Goal: Task Accomplishment & Management: Manage account settings

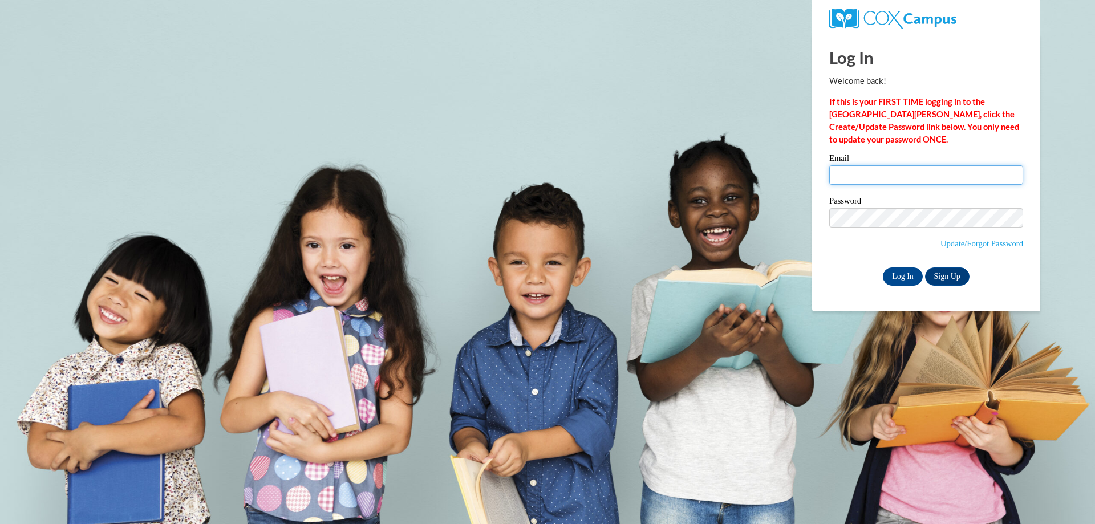
click at [863, 176] on input "Email" at bounding box center [926, 174] width 194 height 19
type input "[EMAIL_ADDRESS][DOMAIN_NAME]"
click at [904, 273] on input "Log In" at bounding box center [903, 276] width 40 height 18
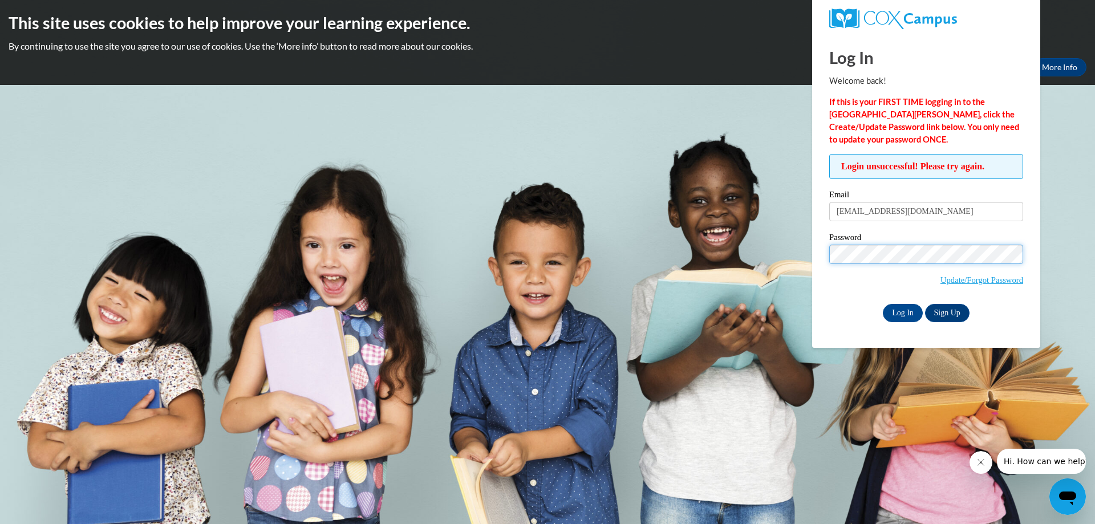
click at [808, 258] on body "This site uses cookies to help improve your learning experience. By continuing …" at bounding box center [547, 262] width 1095 height 524
click at [883, 304] on input "Log In" at bounding box center [903, 313] width 40 height 18
click at [1076, 256] on body "This site uses cookies to help improve your learning experience. By continuing …" at bounding box center [547, 262] width 1095 height 524
click at [905, 312] on input "Log In" at bounding box center [903, 313] width 40 height 18
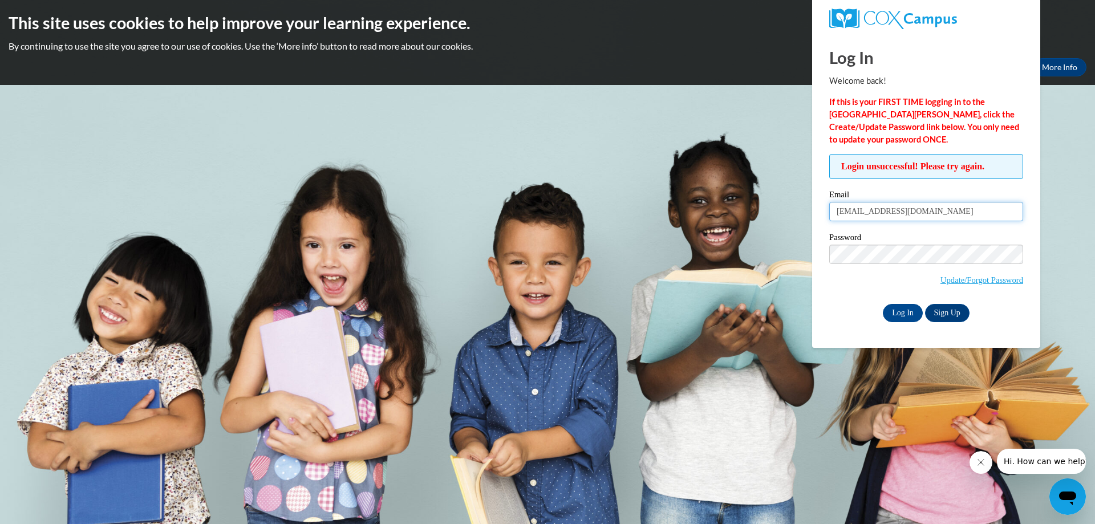
click at [922, 210] on input "[EMAIL_ADDRESS][DOMAIN_NAME]" at bounding box center [926, 211] width 194 height 19
click at [901, 308] on input "Log In" at bounding box center [903, 313] width 40 height 18
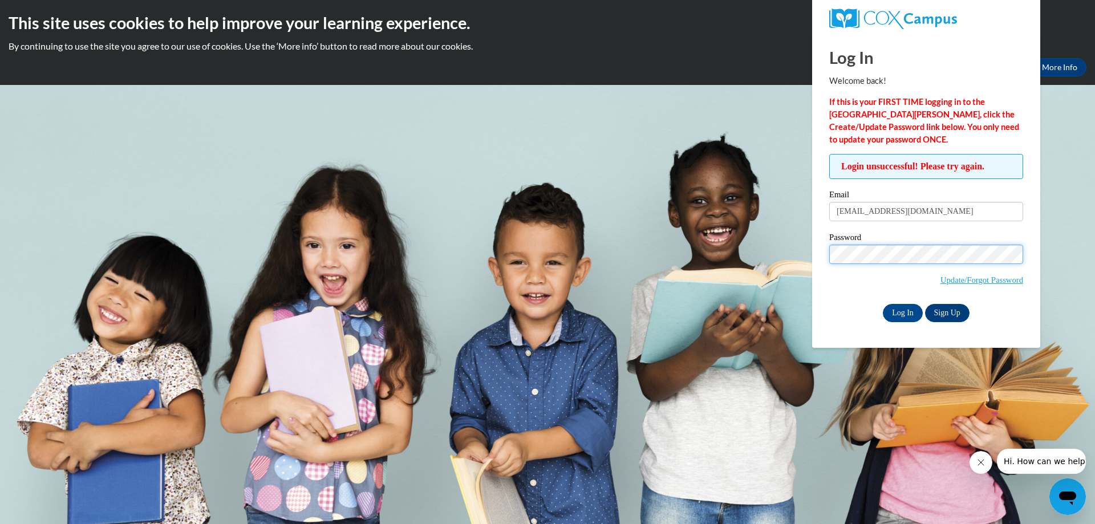
click at [883, 304] on input "Log In" at bounding box center [903, 313] width 40 height 18
click at [905, 304] on input "Log In" at bounding box center [903, 313] width 40 height 18
click at [962, 281] on link "Update/Forgot Password" at bounding box center [981, 279] width 83 height 9
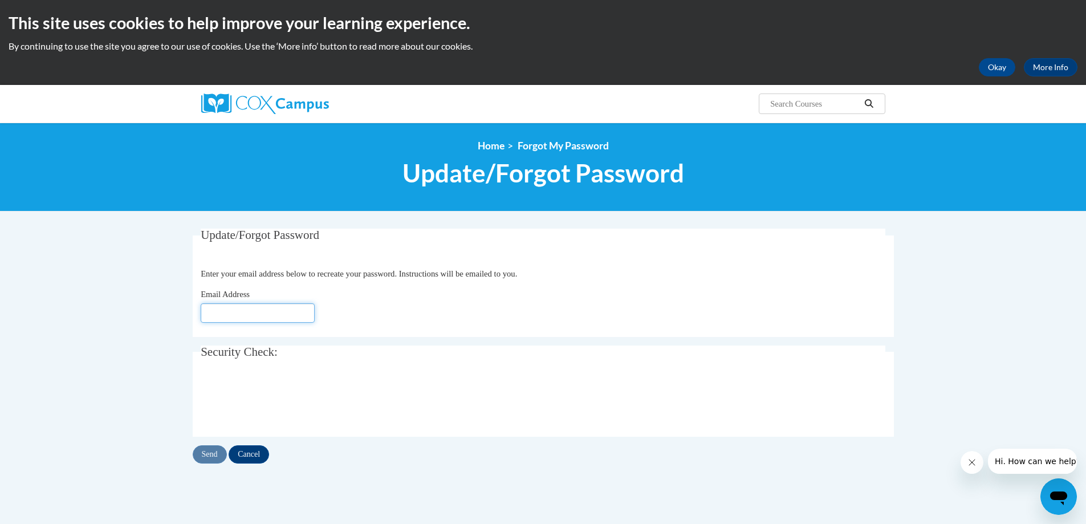
click at [290, 319] on input "Email Address" at bounding box center [258, 312] width 114 height 19
type input "[EMAIL_ADDRESS][DOMAIN_NAME]"
click at [213, 463] on input "Send" at bounding box center [210, 454] width 34 height 18
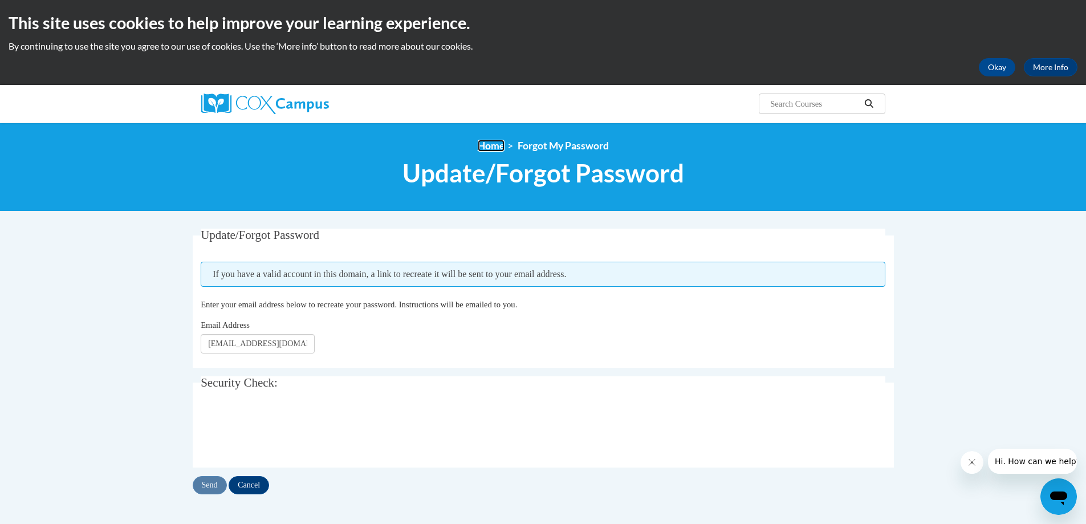
click at [488, 145] on link "Home" at bounding box center [491, 146] width 27 height 12
click at [492, 143] on link "Home" at bounding box center [491, 146] width 27 height 12
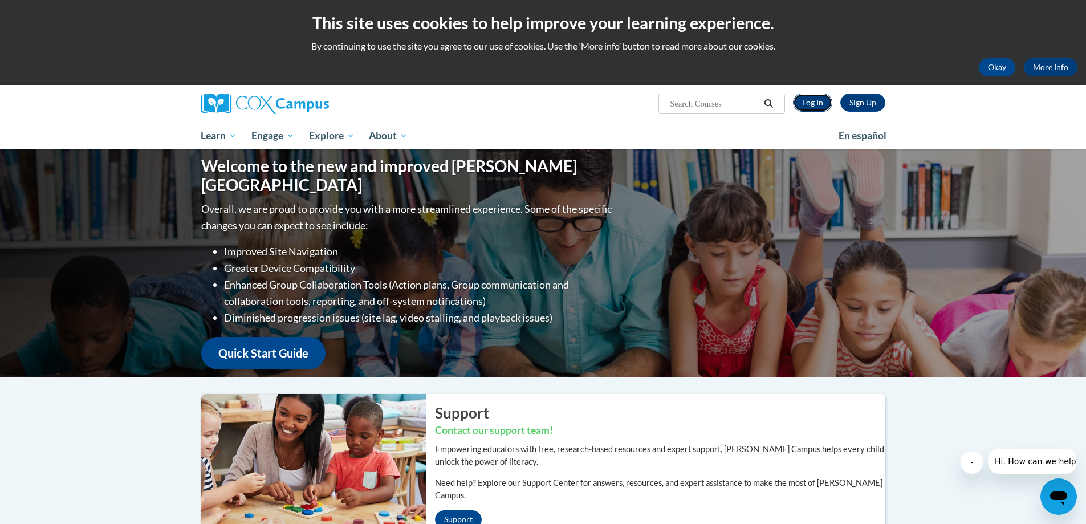
click at [814, 104] on link "Log In" at bounding box center [812, 103] width 39 height 18
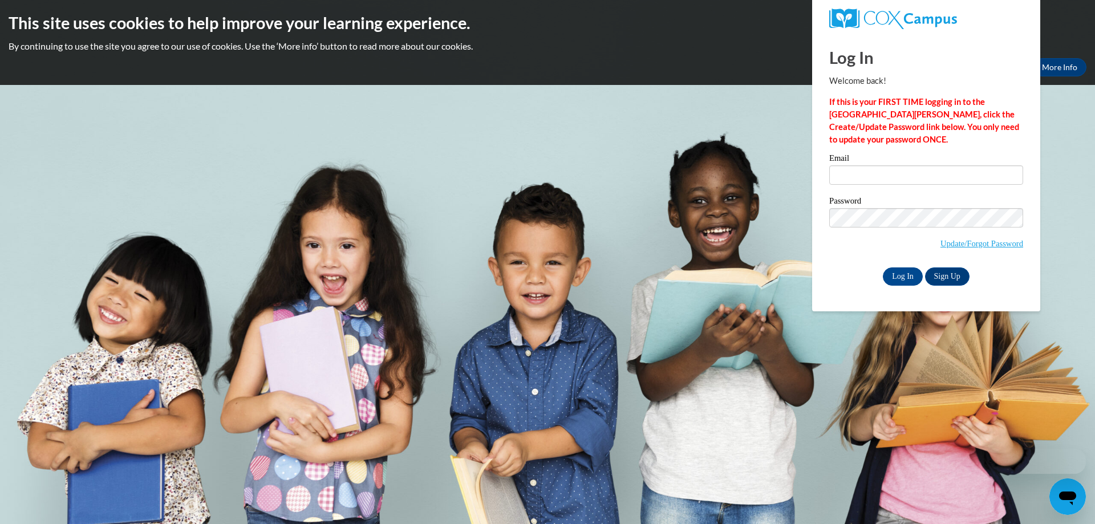
click at [867, 164] on label "Email" at bounding box center [926, 159] width 194 height 11
click at [867, 165] on input "Email" at bounding box center [926, 174] width 194 height 19
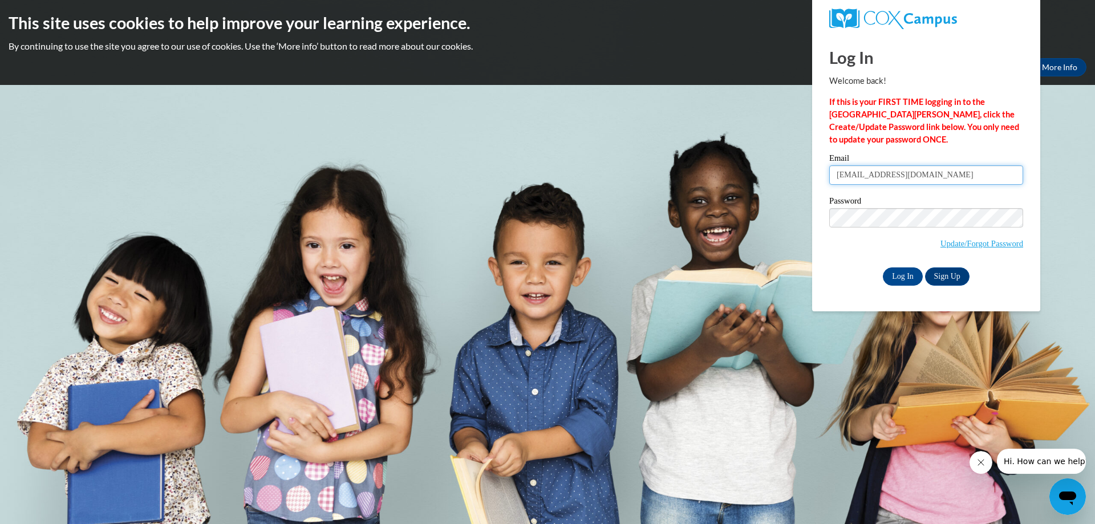
type input "kelliga@comcast.net"
click at [883, 267] on input "Log In" at bounding box center [903, 276] width 40 height 18
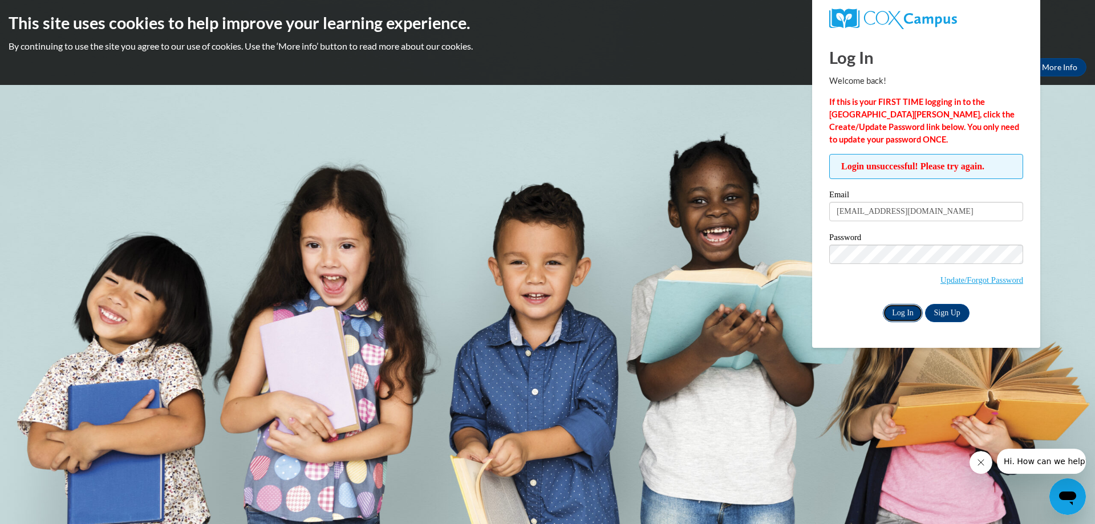
click at [909, 313] on input "Log In" at bounding box center [903, 313] width 40 height 18
drag, startPoint x: 916, startPoint y: 212, endPoint x: 762, endPoint y: 215, distance: 154.5
click at [762, 215] on body "This site uses cookies to help improve your learning experience. By continuing …" at bounding box center [547, 262] width 1095 height 524
type input "[EMAIL_ADDRESS][DOMAIN_NAME]"
click at [883, 304] on input "Log In" at bounding box center [903, 313] width 40 height 18
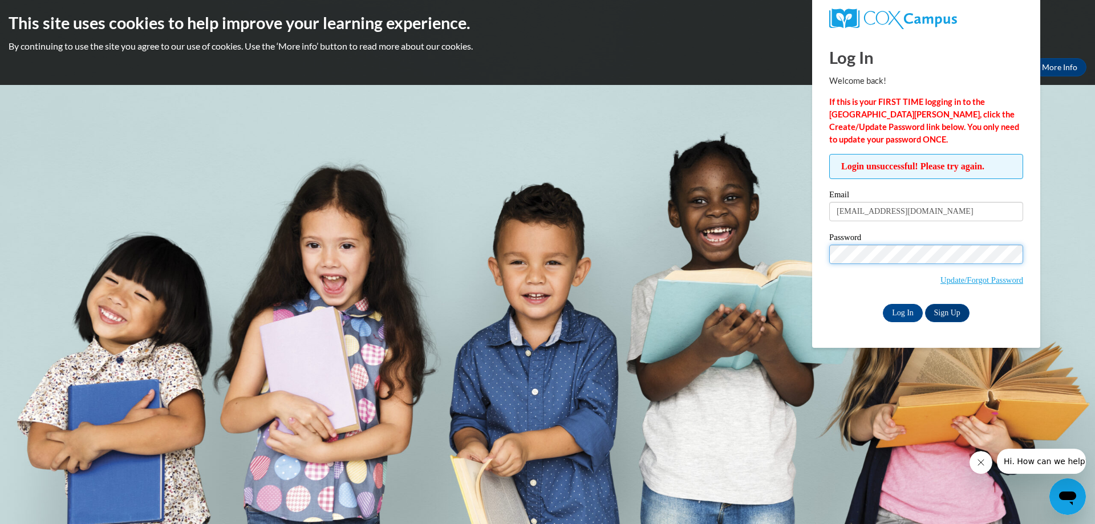
click at [883, 304] on input "Log In" at bounding box center [903, 313] width 40 height 18
click at [1056, 246] on body "This site uses cookies to help improve your learning experience. By continuing …" at bounding box center [547, 262] width 1095 height 524
click at [895, 310] on input "Log In" at bounding box center [903, 313] width 40 height 18
click at [1052, 307] on body "This site uses cookies to help improve your learning experience. By continuing …" at bounding box center [547, 262] width 1095 height 524
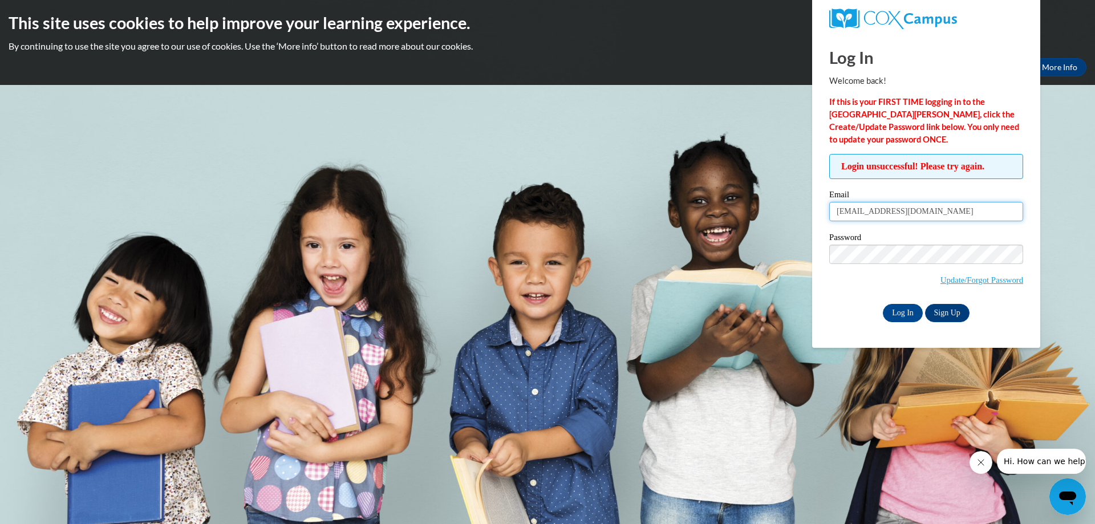
drag, startPoint x: 925, startPoint y: 211, endPoint x: 677, endPoint y: 201, distance: 248.8
click at [677, 201] on body "This site uses cookies to help improve your learning experience. By continuing …" at bounding box center [547, 262] width 1095 height 524
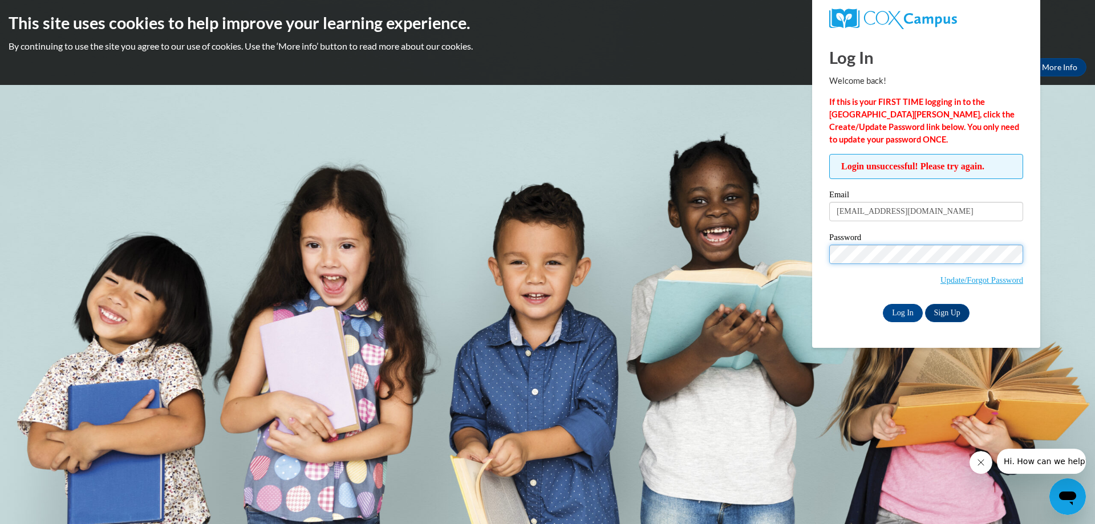
click at [883, 304] on input "Log In" at bounding box center [903, 313] width 40 height 18
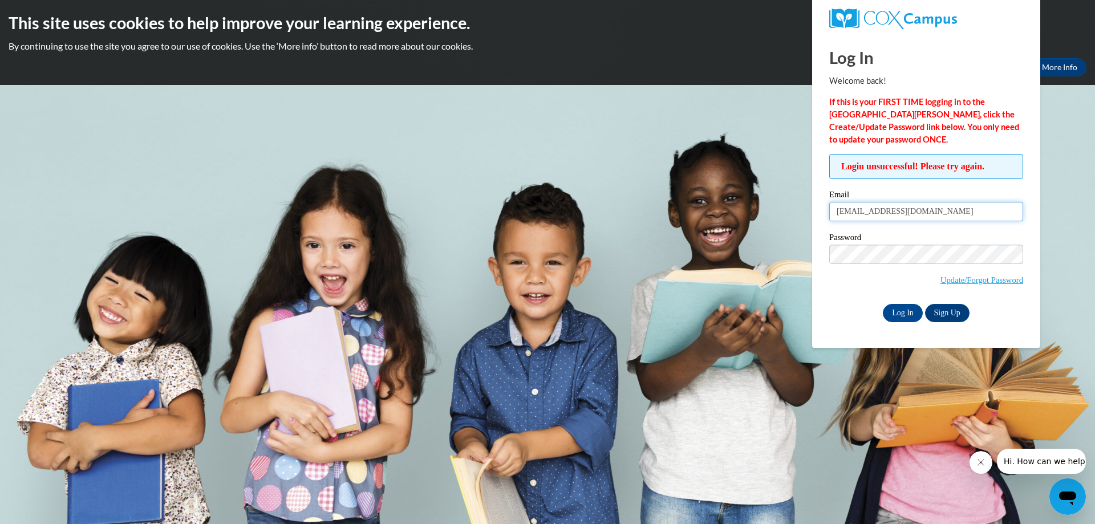
drag, startPoint x: 917, startPoint y: 211, endPoint x: 675, endPoint y: 210, distance: 241.7
click at [675, 210] on body "This site uses cookies to help improve your learning experience. By continuing …" at bounding box center [547, 262] width 1095 height 524
type input "[EMAIL_ADDRESS][DOMAIN_NAME]"
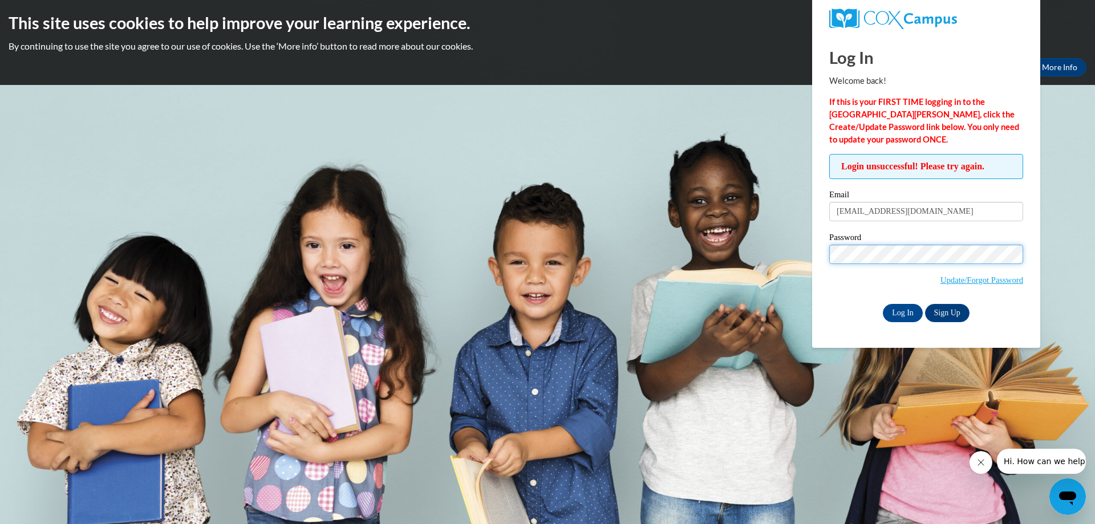
click at [826, 256] on div "Login unsuccessful! Please try again. Please enter your email! Please enter you…" at bounding box center [925, 238] width 211 height 168
click at [883, 304] on input "Log In" at bounding box center [903, 313] width 40 height 18
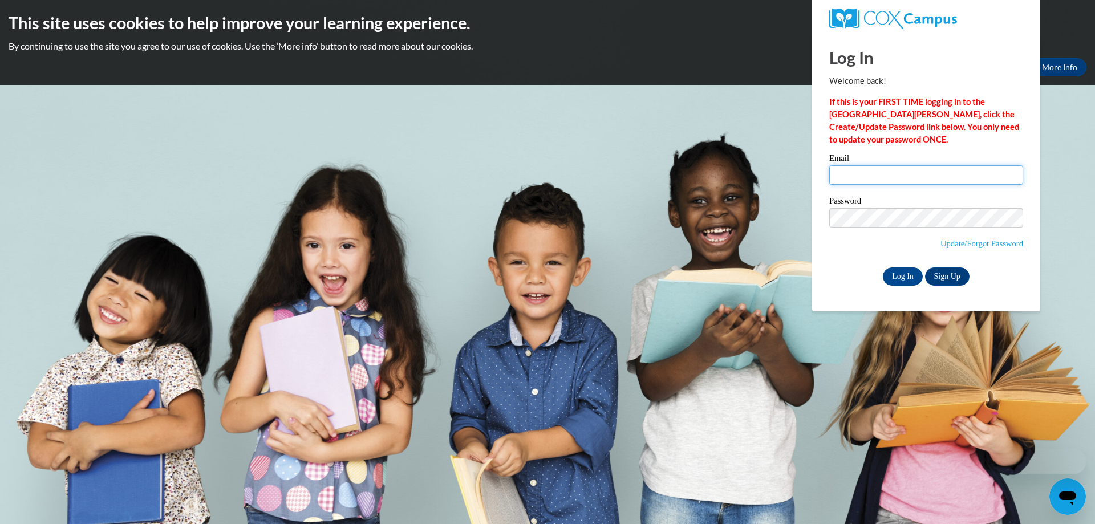
drag, startPoint x: 0, startPoint y: 0, endPoint x: 860, endPoint y: 177, distance: 878.4
click at [860, 177] on input "Email" at bounding box center [926, 174] width 194 height 19
type input "[EMAIL_ADDRESS][DOMAIN_NAME]"
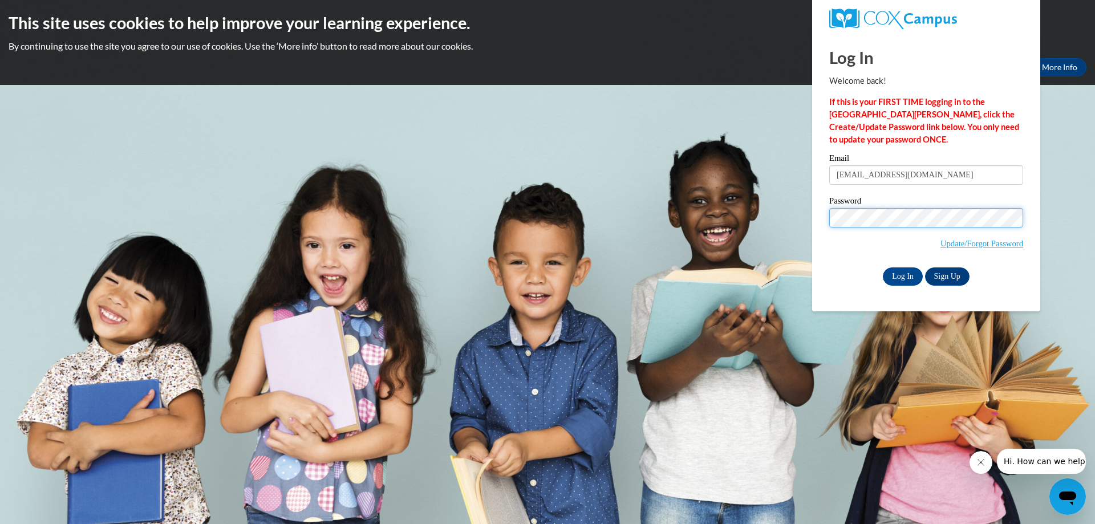
click at [883, 267] on input "Log In" at bounding box center [903, 276] width 40 height 18
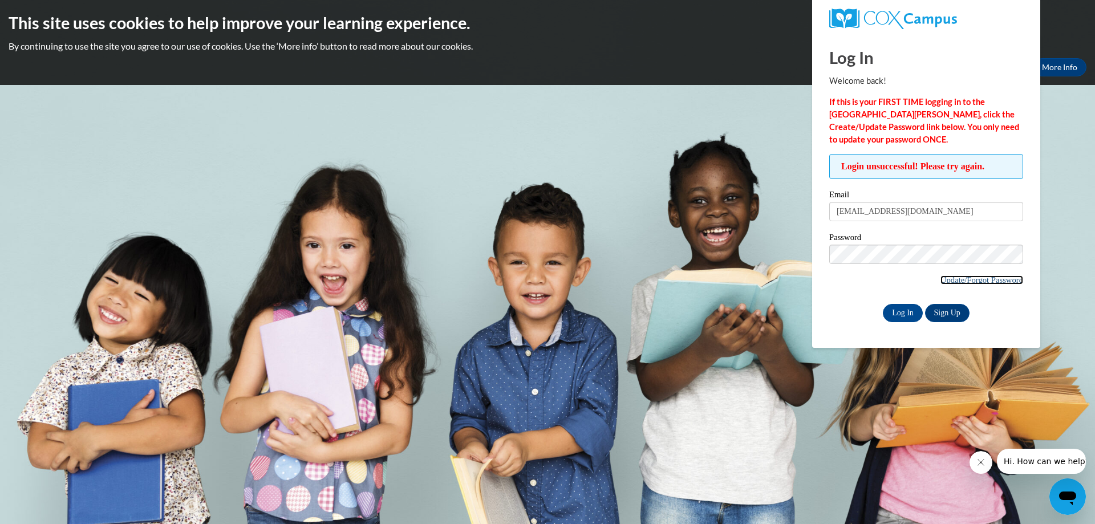
click at [960, 275] on link "Update/Forgot Password" at bounding box center [981, 279] width 83 height 9
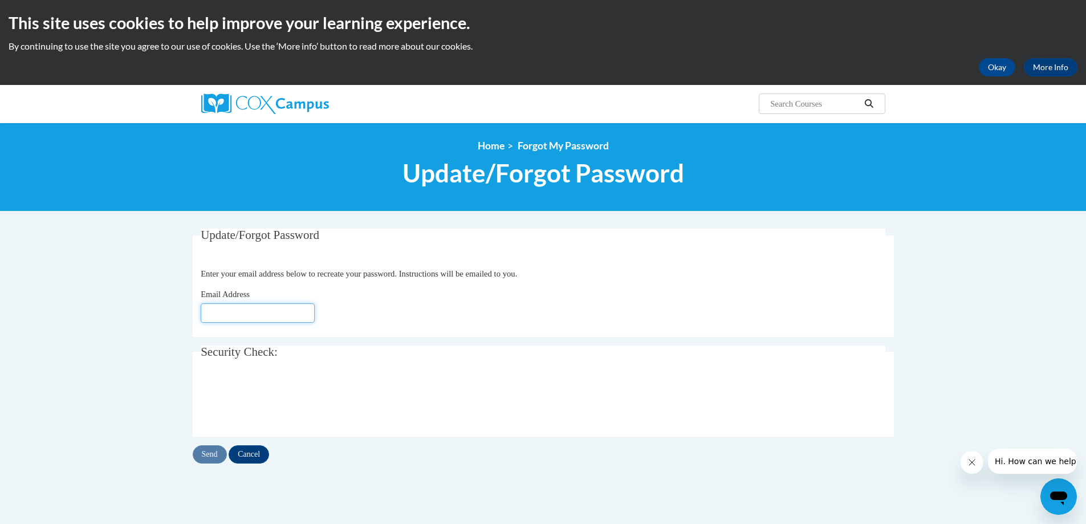
click at [296, 315] on input "Email Address" at bounding box center [258, 312] width 114 height 19
type input "[EMAIL_ADDRESS][DOMAIN_NAME]"
click at [210, 454] on input "Send" at bounding box center [210, 454] width 34 height 18
